Goal: Task Accomplishment & Management: Complete application form

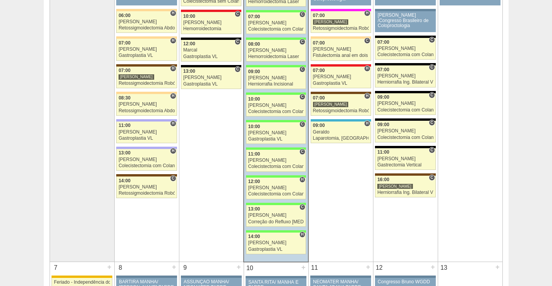
scroll to position [194, 0]
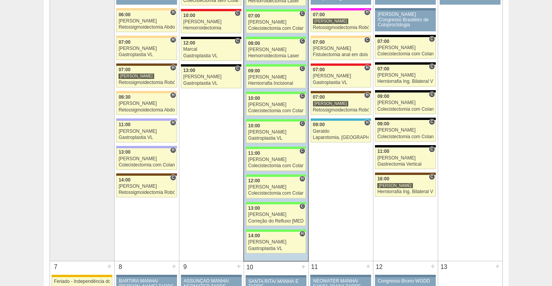
click at [469, 244] on td "6 + 88341 [PERSON_NAME] [PERSON_NAME] /Congresso Brasileiro de Coloproctologia …" at bounding box center [470, 87] width 65 height 347
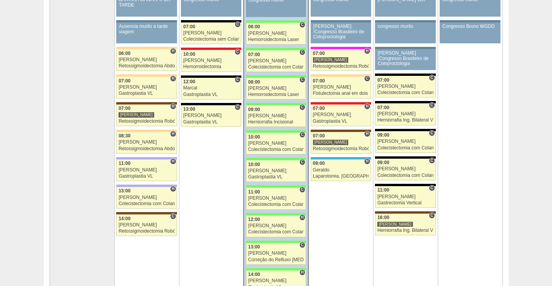
click at [495, 205] on td "6 + 88341 [PERSON_NAME] [PERSON_NAME] /Congresso Brasileiro de Coloproctologia …" at bounding box center [470, 126] width 65 height 347
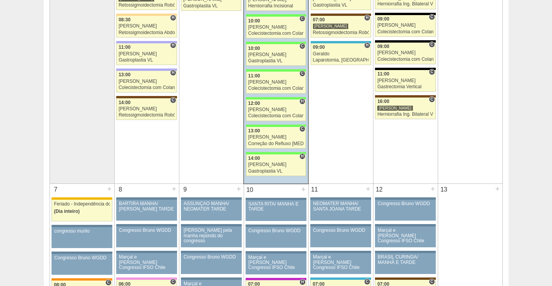
scroll to position [232, 0]
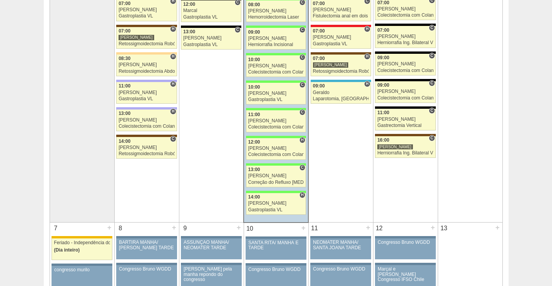
click at [465, 148] on td "6 + 88341 [PERSON_NAME] [PERSON_NAME] /Congresso Brasileiro de Coloproctologia …" at bounding box center [470, 49] width 65 height 347
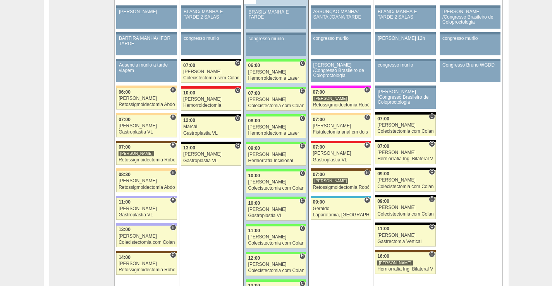
scroll to position [155, 0]
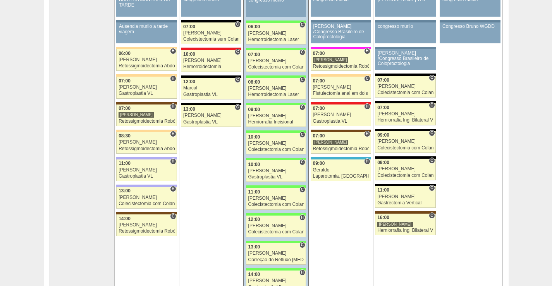
click at [62, 269] on td at bounding box center [82, 126] width 65 height 347
click at [211, 245] on td "2 + 86886 Cirurgias RR BLANC/ MANHÃ E TARDE 2 SALAS Paciente não informado [PER…" at bounding box center [211, 126] width 65 height 347
drag, startPoint x: 217, startPoint y: 265, endPoint x: 115, endPoint y: 216, distance: 113.3
click at [115, 215] on tr "1 + 88192 Geraldo Ferias Geraldo Paciente não informado [PERSON_NAME] não infor…" at bounding box center [276, 126] width 453 height 347
click at [210, 252] on td "2 + 86886 Cirurgias RR BLANC/ MANHÃ E TARDE 2 SALAS Paciente não informado [PER…" at bounding box center [211, 126] width 65 height 347
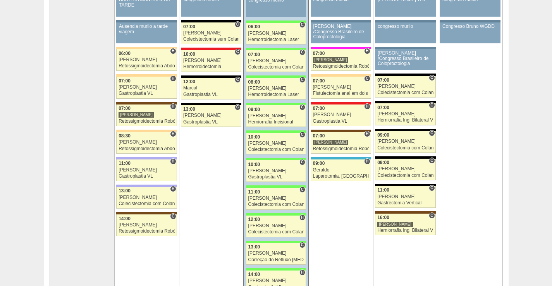
click at [360, 253] on td "4 + 86888 Cirurgias RR ASSUNÇÃO MANHÃ/ SANTA JOANA TARDE Paciente não informado…" at bounding box center [340, 126] width 65 height 347
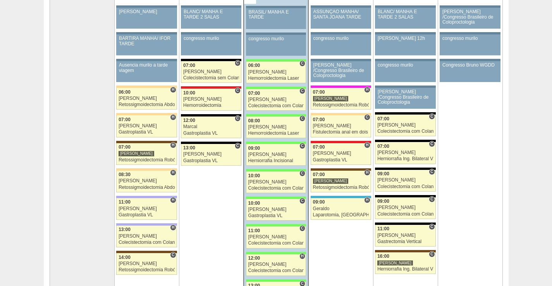
click at [373, 222] on div "5 + 86852 Cirurgias RR BLANC/ MANHÃ E TARDE 2 SALAS Paciente não informado [PER…" at bounding box center [405, 133] width 64 height 282
click at [370, 230] on td "4 + 86888 Cirurgias RR ASSUNÇÃO MANHÃ/ SANTA JOANA TARDE Paciente não informado…" at bounding box center [340, 165] width 65 height 347
drag, startPoint x: 482, startPoint y: 240, endPoint x: 473, endPoint y: 179, distance: 61.6
click at [473, 179] on td "6 + 88341 [PERSON_NAME] [PERSON_NAME] /Congresso Brasileiro de Coloproctologia …" at bounding box center [470, 165] width 65 height 347
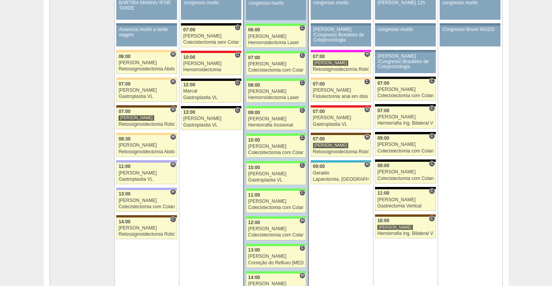
scroll to position [155, 0]
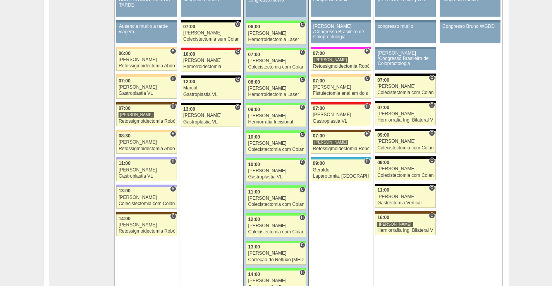
click at [489, 207] on td "6 + 88341 [PERSON_NAME] [PERSON_NAME] /Congresso Brasileiro de Coloproctologia …" at bounding box center [470, 126] width 65 height 347
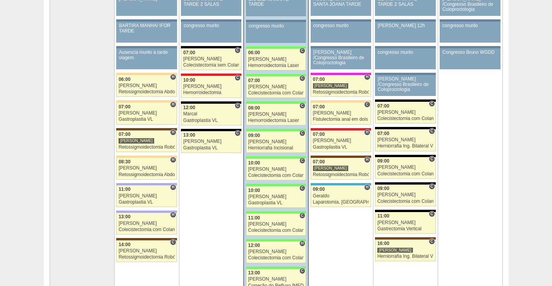
scroll to position [116, 0]
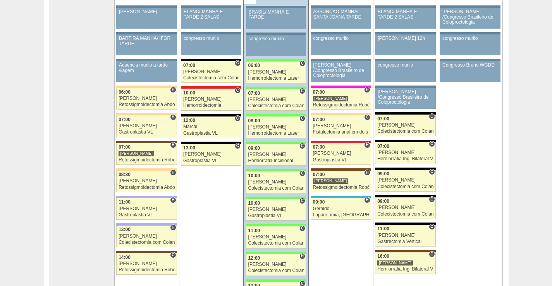
click at [502, 228] on td "6 + 88341 [PERSON_NAME] [PERSON_NAME] /Congresso Brasileiro de Coloproctologia …" at bounding box center [470, 165] width 65 height 347
click at [473, 265] on td "6 + 88341 [PERSON_NAME] [PERSON_NAME] /Congresso Brasileiro de Coloproctologia …" at bounding box center [470, 165] width 65 height 347
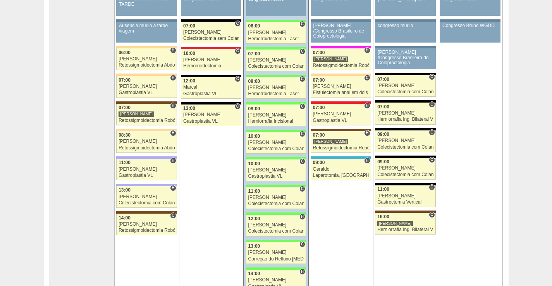
scroll to position [155, 0]
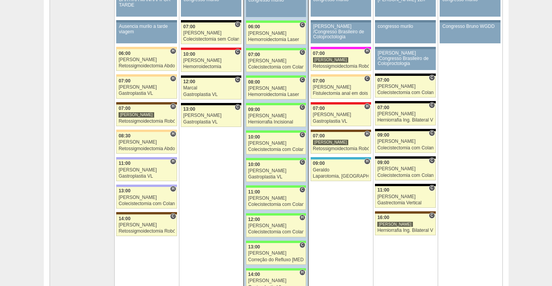
click at [492, 138] on td "6 + 88341 [PERSON_NAME] [PERSON_NAME] /Congresso Brasileiro de Coloproctologia …" at bounding box center [470, 126] width 65 height 347
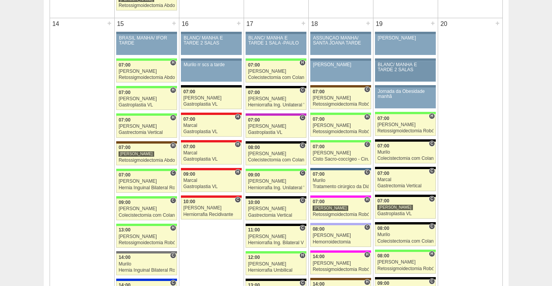
scroll to position [813, 0]
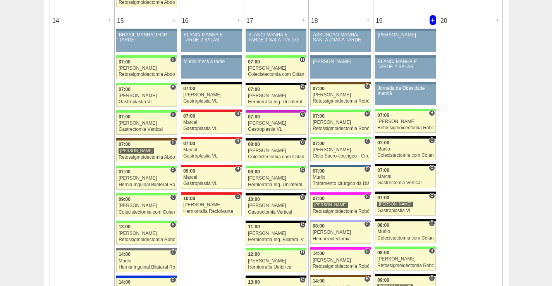
click at [434, 24] on div "+" at bounding box center [432, 20] width 7 height 10
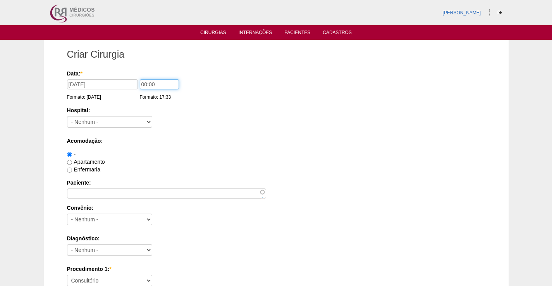
drag, startPoint x: 145, startPoint y: 85, endPoint x: 136, endPoint y: 86, distance: 9.7
click at [136, 77] on div "Data: * 19/09/2025 Formato: 03/09/2025 00:00 Formato: 17:33" at bounding box center [274, 74] width 415 height 8
type input "11:00"
click at [119, 123] on select "- Nenhum - 9 de Julho Albert Einstein Alvorada América Assunção Bartira Benefic…" at bounding box center [109, 122] width 85 height 12
select select "67"
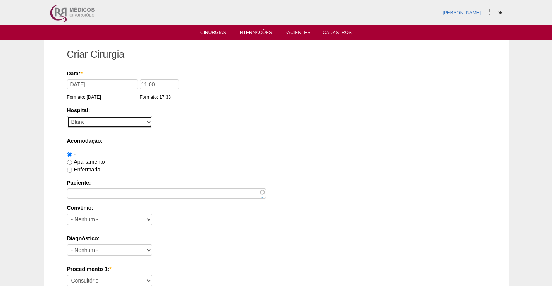
click at [67, 116] on select "- Nenhum - 9 de Julho Albert Einstein Alvorada América Assunção Bartira Benefic…" at bounding box center [109, 122] width 85 height 12
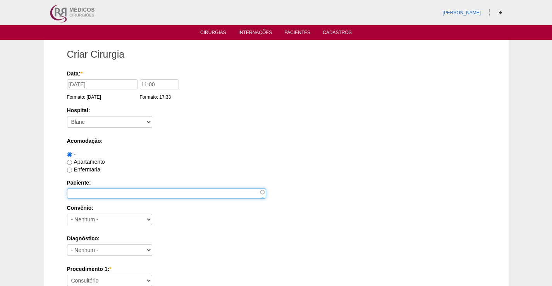
click at [107, 194] on input "Paciente:" at bounding box center [166, 194] width 199 height 10
paste input "LUCAS LEONARDO LIMA GENOVEZ"
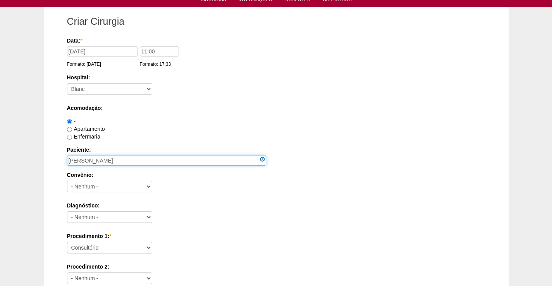
scroll to position [77, 0]
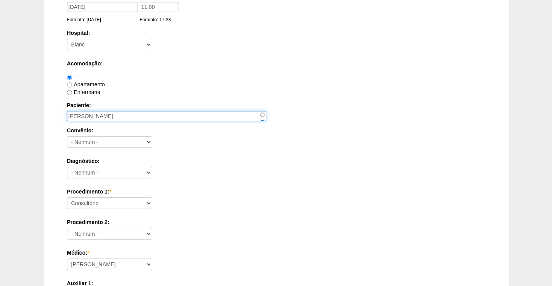
type input "LUCAS LEONARDO LIMA GENOVEZ"
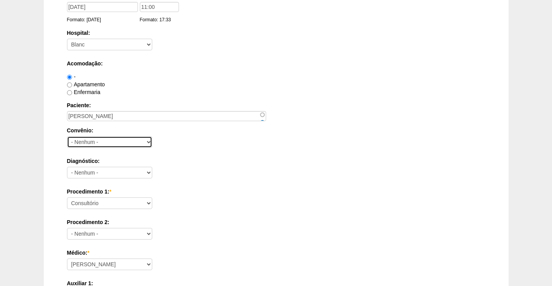
click at [134, 141] on select "- Nenhum - Abet Afresp Allianz Amil Blue Life Caasp Cabesp Caixa de Pensões Car…" at bounding box center [109, 142] width 85 height 12
select select "8907"
click at [67, 136] on select "- Nenhum - Abet Afresp Allianz Amil Blue Life Caasp Cabesp Caixa de Pensões Car…" at bounding box center [109, 142] width 85 height 12
click at [211, 76] on div "-" at bounding box center [276, 77] width 418 height 8
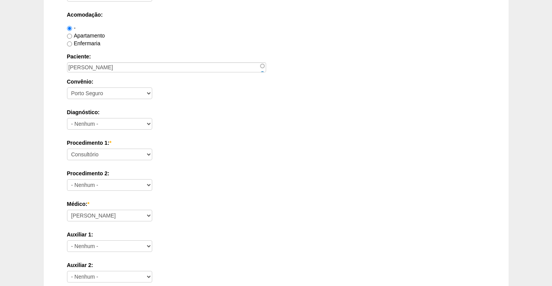
scroll to position [155, 0]
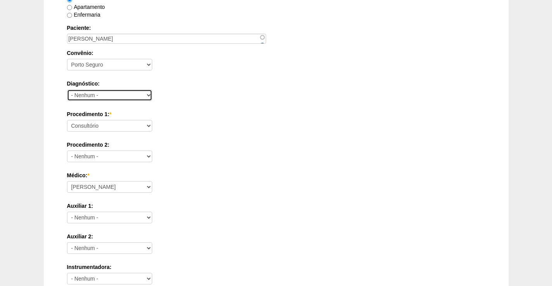
click at [115, 100] on select "- Nenhum - Abdome Agudo Abscesso Hepático Abscesso Perianal Abscesso Peritoneal…" at bounding box center [109, 95] width 85 height 12
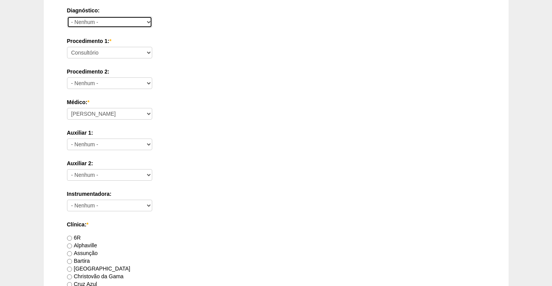
scroll to position [232, 0]
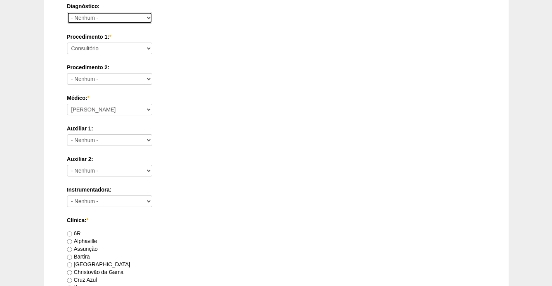
click at [116, 14] on select "- Nenhum - Abdome Agudo Abscesso Hepático Abscesso Perianal Abscesso Peritoneal…" at bounding box center [109, 18] width 85 height 12
select select "3707"
click at [67, 12] on select "- Nenhum - Abdome Agudo Abscesso Hepático Abscesso Perianal Abscesso Peritoneal…" at bounding box center [109, 18] width 85 height 12
click at [200, 137] on div "Auxiliar 1: - Nenhum - Ana Paula Bruno Felipe Rossi Geraldo Igor Benevides Isab…" at bounding box center [276, 137] width 418 height 25
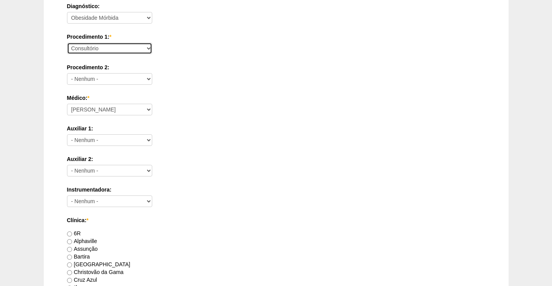
click at [127, 54] on select "Consultório Abscesso Hepático - Drenagem Abscesso perianal Amputação Abdômino P…" at bounding box center [109, 49] width 85 height 12
select select "3710"
click at [67, 43] on select "Consultório Abscesso Hepático - Drenagem Abscesso perianal Amputação Abdômino P…" at bounding box center [109, 49] width 85 height 12
click at [307, 115] on div "Médico: * Ana Paula Bruno Felipe Rossi Geraldo Igor Benevides Isabella Juliana …" at bounding box center [276, 106] width 418 height 25
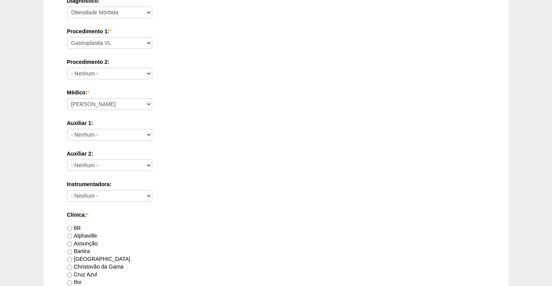
scroll to position [387, 0]
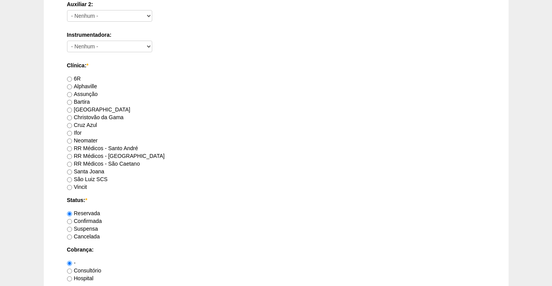
click at [102, 156] on label "RR Médicos - São Bernardo do Campo" at bounding box center [116, 156] width 98 height 6
click at [72, 156] on input "RR Médicos - São Bernardo do Campo" at bounding box center [69, 156] width 5 height 5
radio input "true"
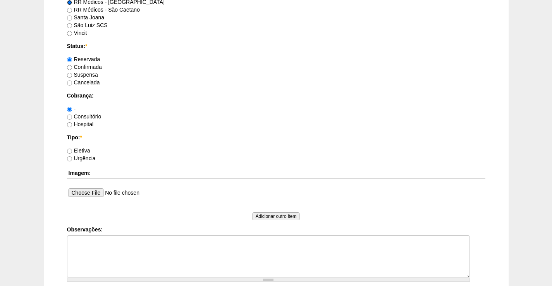
scroll to position [542, 0]
click at [93, 117] on label "Consultório" at bounding box center [84, 116] width 34 height 6
click at [72, 117] on input "Consultório" at bounding box center [69, 116] width 5 height 5
radio input "true"
click at [84, 147] on label "Eletiva" at bounding box center [78, 150] width 23 height 6
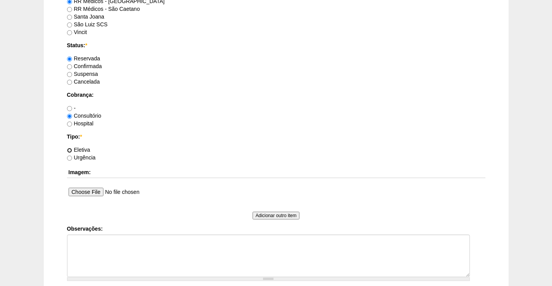
click at [72, 148] on input "Eletiva" at bounding box center [69, 150] width 5 height 5
radio input "true"
click at [89, 159] on label "Urgência" at bounding box center [81, 157] width 29 height 6
click at [72, 159] on input "Urgência" at bounding box center [69, 158] width 5 height 5
radio input "true"
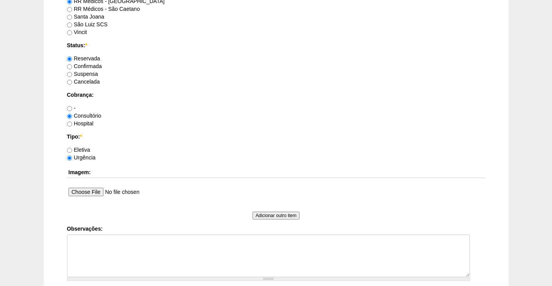
click at [87, 150] on label "Eletiva" at bounding box center [78, 150] width 23 height 6
click at [72, 150] on input "Eletiva" at bounding box center [69, 150] width 5 height 5
radio input "true"
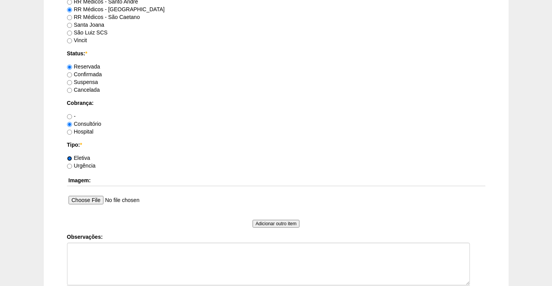
scroll to position [631, 0]
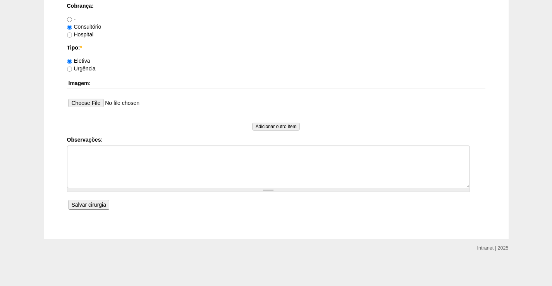
click at [95, 205] on input "Salvar cirurgia" at bounding box center [89, 205] width 41 height 10
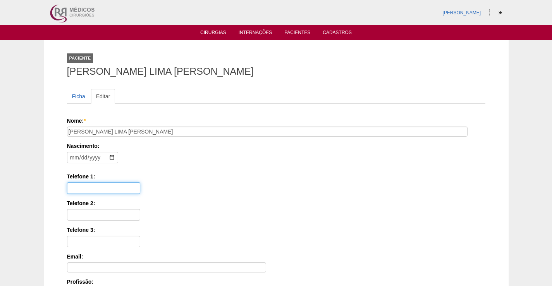
click at [100, 193] on input "Telefone 1:" at bounding box center [103, 188] width 73 height 12
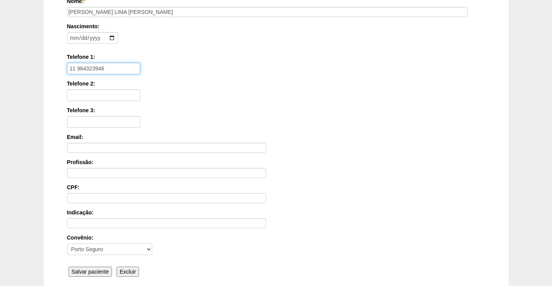
scroll to position [109, 0]
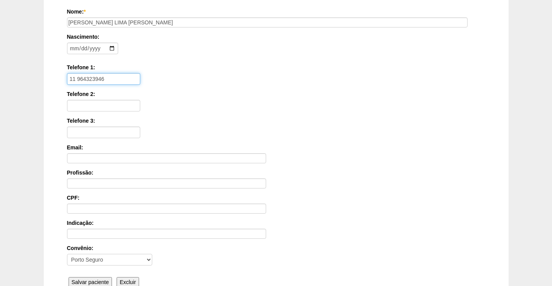
type input "11 964323946"
click at [110, 105] on input "Telefone 2:" at bounding box center [103, 106] width 73 height 12
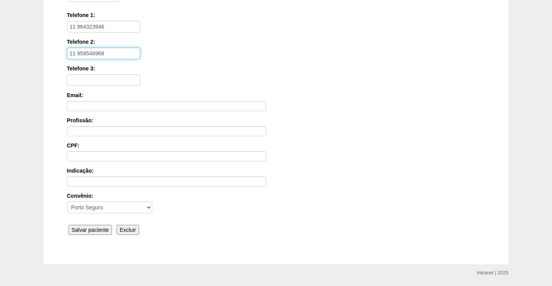
scroll to position [187, 0]
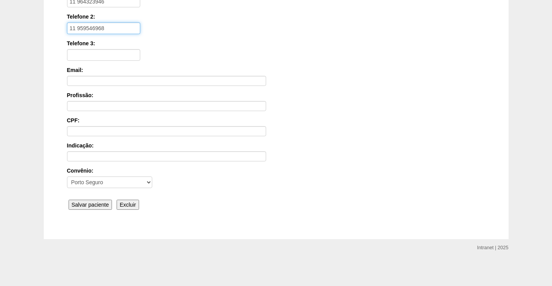
type input "11 959546968"
click at [98, 208] on input "Salvar paciente" at bounding box center [91, 205] width 44 height 10
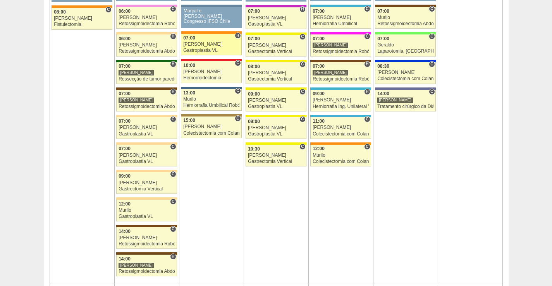
scroll to position [542, 0]
